Goal: Check status: Check status

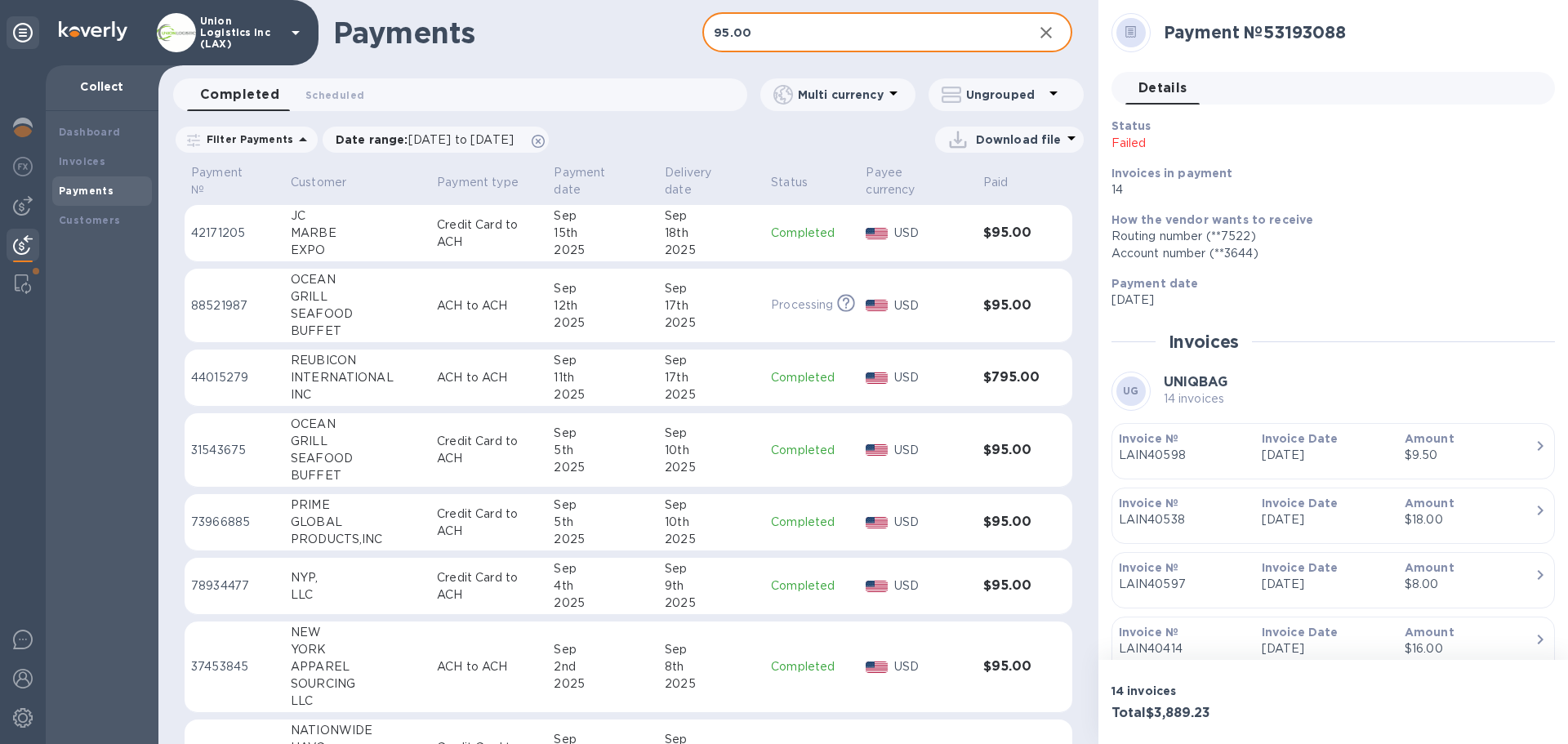
scroll to position [81, 0]
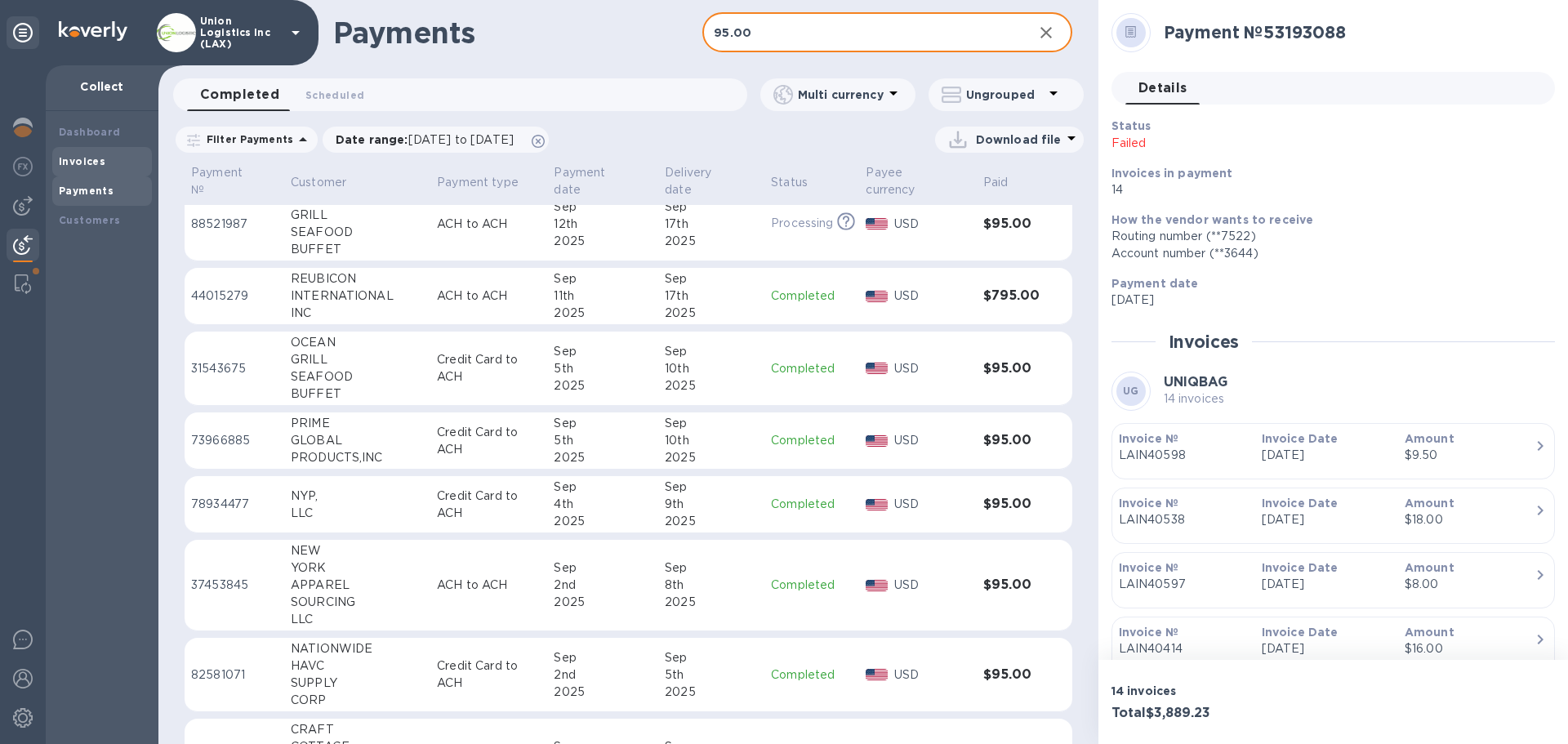
click at [95, 166] on b "Invoices" at bounding box center [82, 161] width 47 height 12
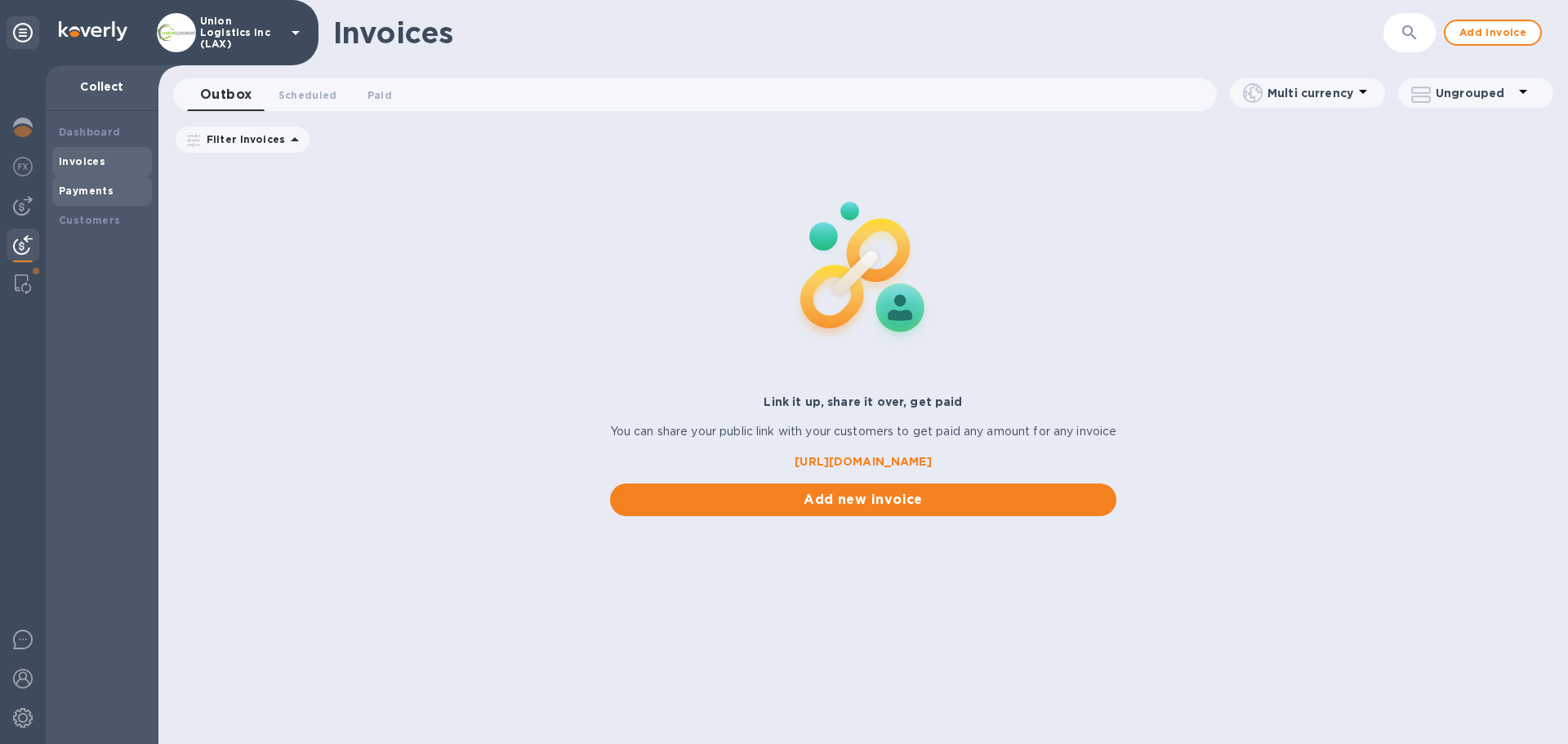
click at [82, 193] on b "Payments" at bounding box center [86, 190] width 55 height 12
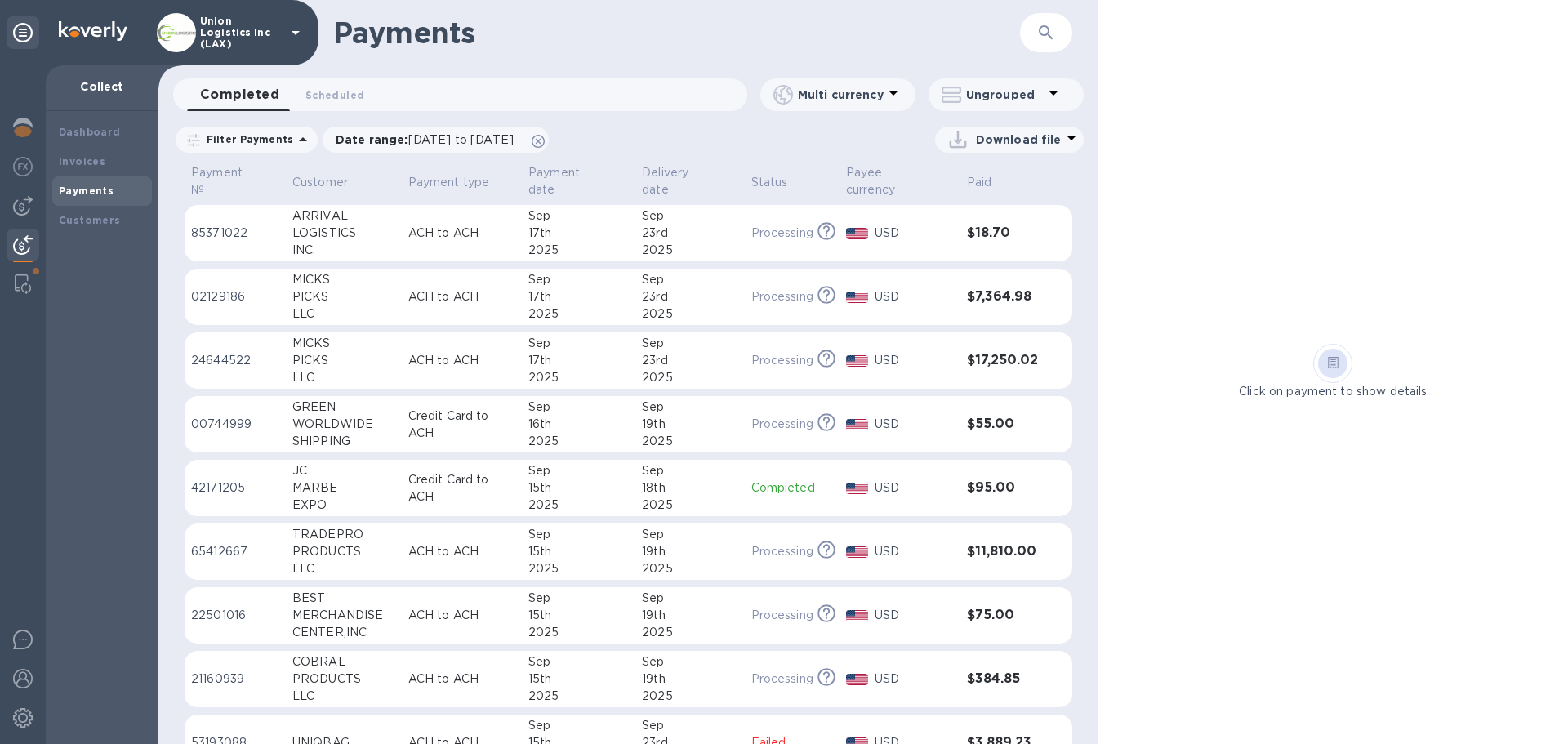
click at [564, 233] on div "17th" at bounding box center [579, 233] width 101 height 17
